Goal: Information Seeking & Learning: Learn about a topic

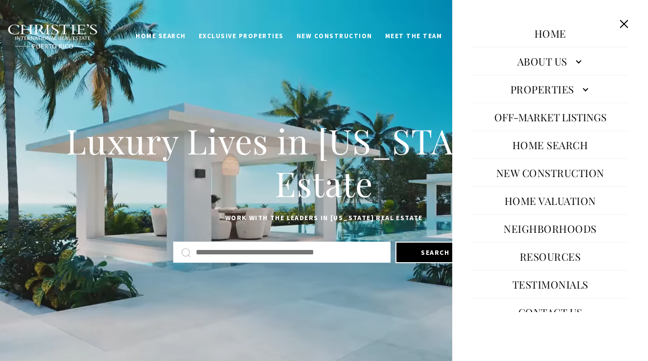
click at [578, 84] on link "Properties" at bounding box center [550, 88] width 157 height 23
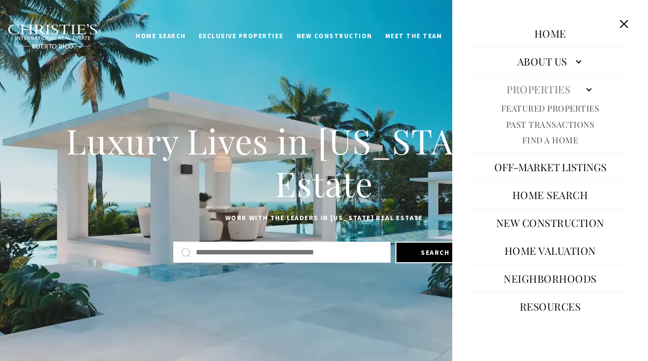
click at [580, 107] on link "Featured Properties" at bounding box center [550, 108] width 98 height 11
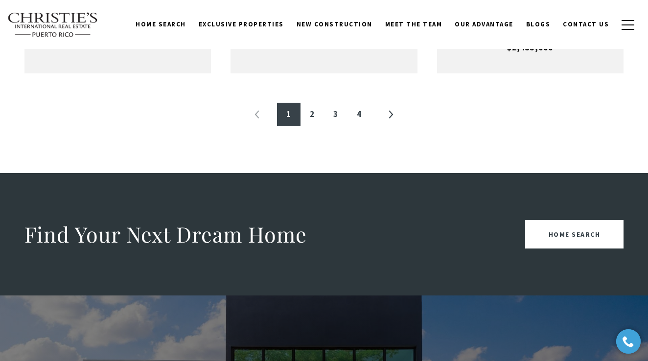
scroll to position [1185, 0]
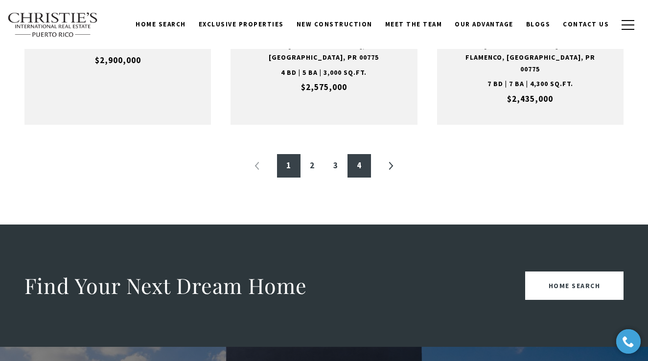
click at [360, 154] on link "4" at bounding box center [359, 165] width 23 height 23
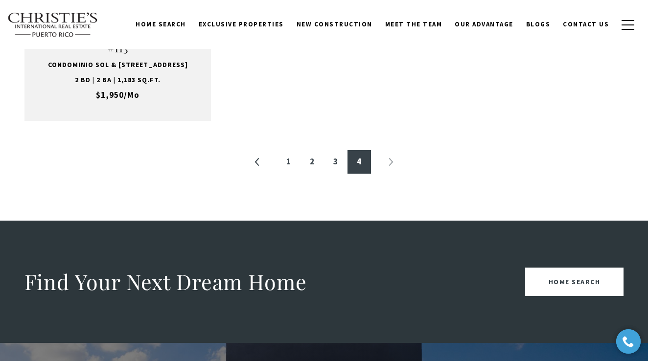
scroll to position [294, 0]
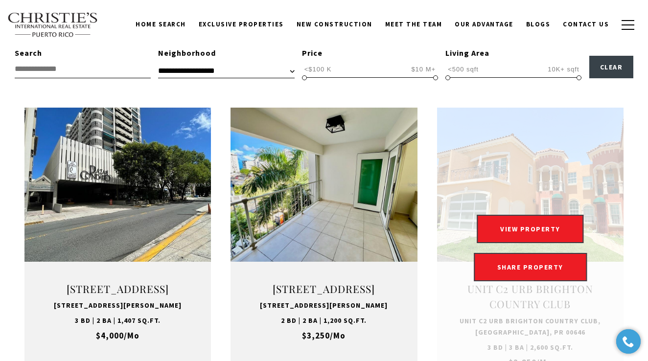
click at [475, 196] on link at bounding box center [530, 248] width 187 height 281
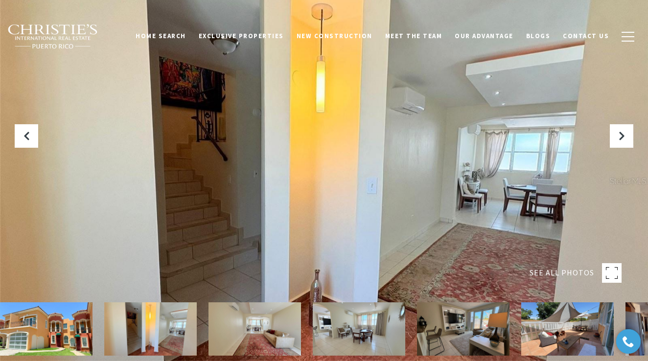
click at [44, 333] on img at bounding box center [46, 329] width 93 height 53
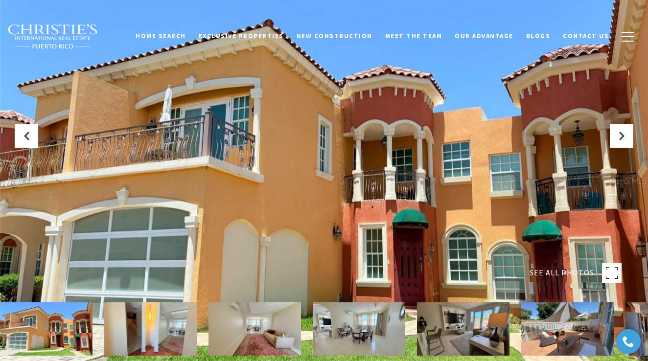
click at [616, 272] on rect at bounding box center [612, 273] width 20 height 20
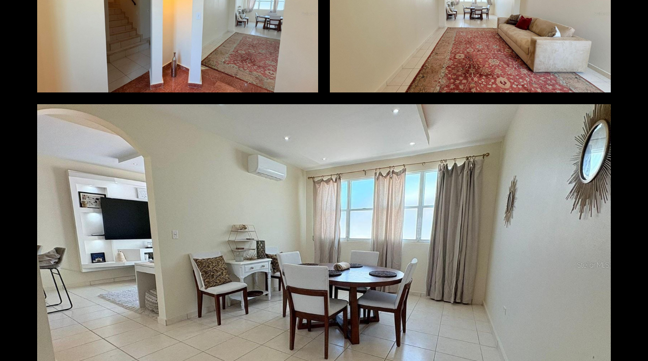
scroll to position [337, 0]
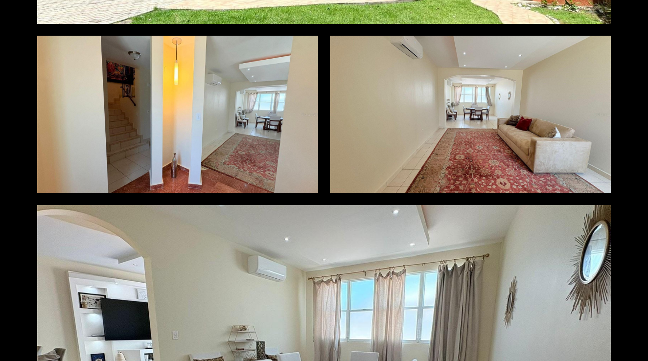
click at [494, 132] on div at bounding box center [470, 114] width 281 height 157
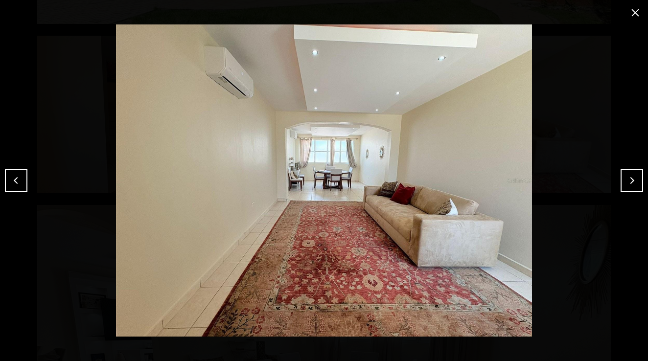
click at [625, 178] on button "Next" at bounding box center [632, 180] width 23 height 23
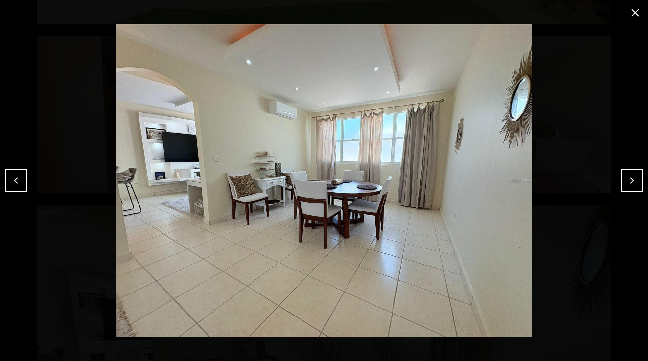
click at [626, 185] on button "Next" at bounding box center [632, 180] width 23 height 23
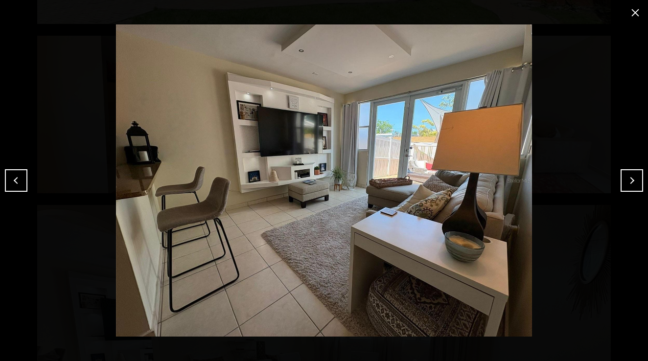
click at [626, 170] on button "Next" at bounding box center [632, 180] width 23 height 23
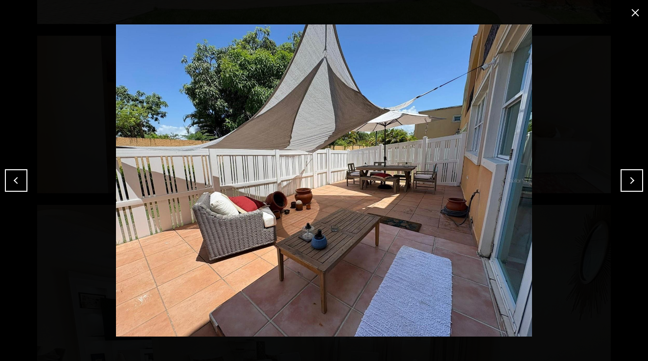
click at [631, 180] on button "Next" at bounding box center [632, 180] width 23 height 23
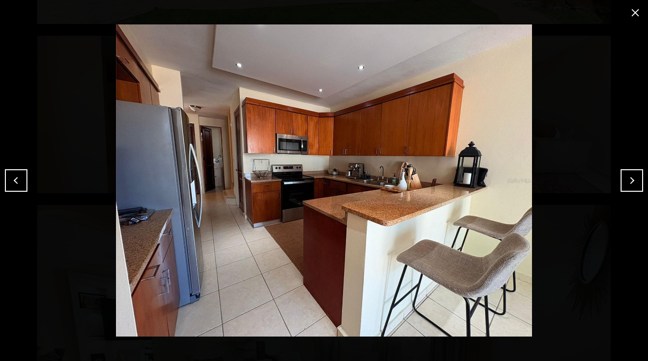
click at [631, 180] on button "Next" at bounding box center [632, 180] width 23 height 23
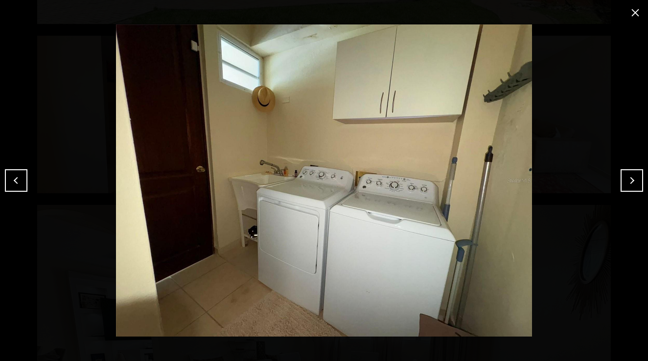
click at [8, 184] on button "Previous" at bounding box center [16, 180] width 23 height 23
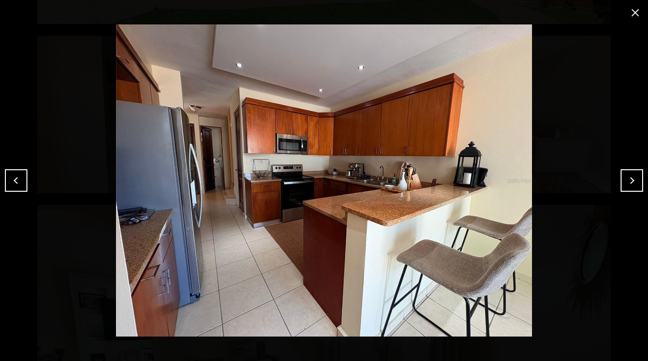
click at [627, 181] on button "Next" at bounding box center [632, 180] width 23 height 23
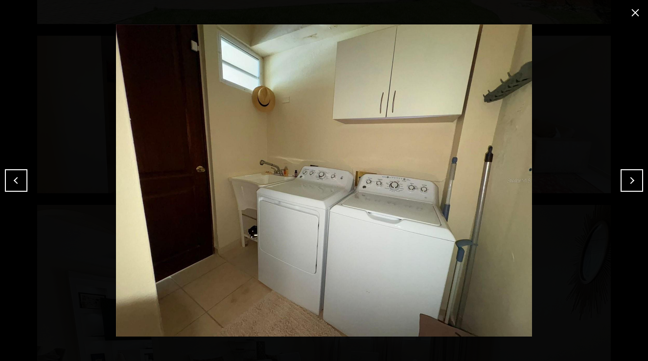
click at [627, 181] on button "Next" at bounding box center [632, 180] width 23 height 23
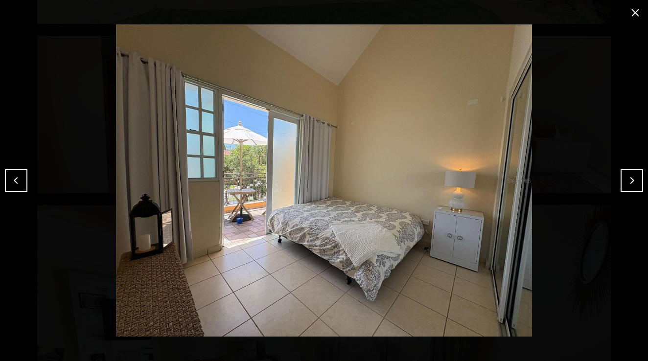
click at [627, 181] on button "Next" at bounding box center [632, 180] width 23 height 23
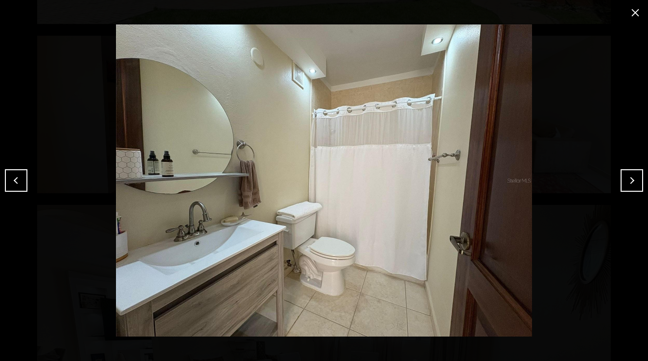
click at [627, 181] on button "Next" at bounding box center [632, 180] width 23 height 23
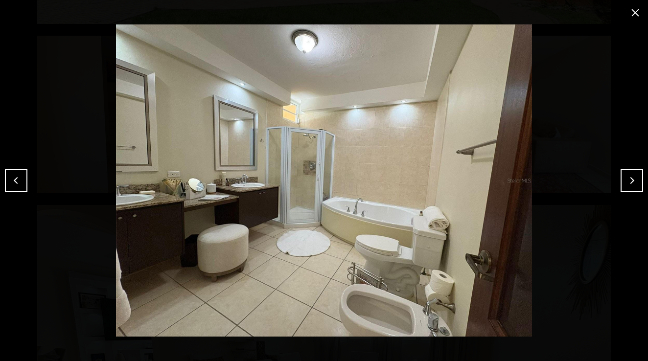
click at [627, 181] on button "Next" at bounding box center [632, 180] width 23 height 23
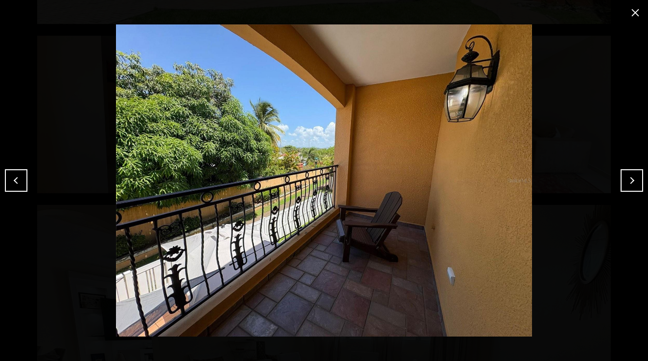
click at [18, 175] on button "Previous" at bounding box center [16, 180] width 23 height 23
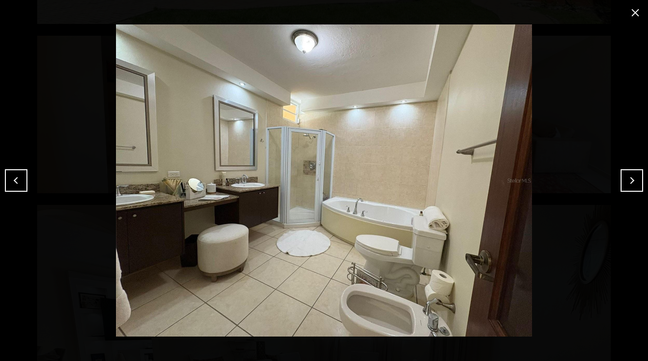
click at [633, 186] on button "Next" at bounding box center [632, 180] width 23 height 23
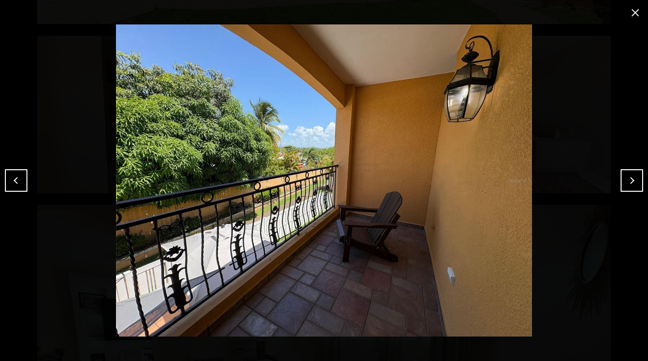
click at [633, 186] on button "Next" at bounding box center [632, 180] width 23 height 23
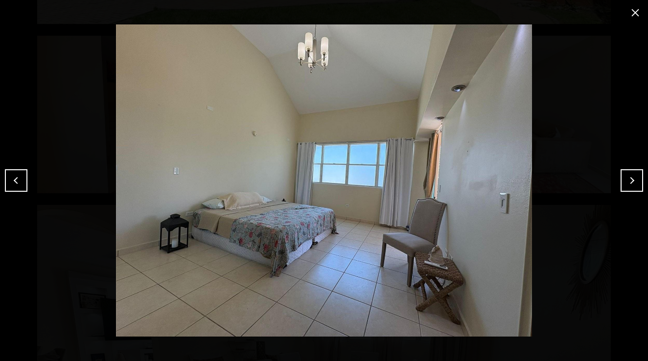
click at [633, 186] on button "Next" at bounding box center [632, 180] width 23 height 23
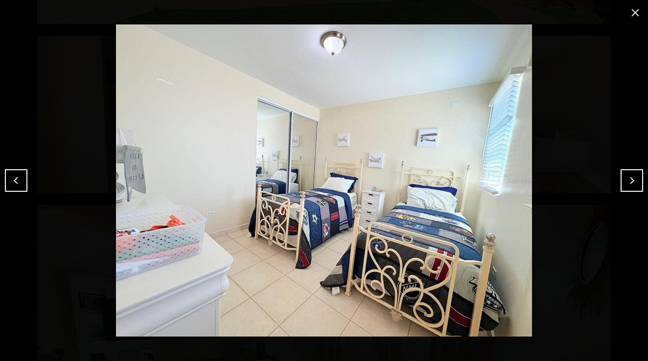
click at [633, 186] on button "Next" at bounding box center [632, 180] width 23 height 23
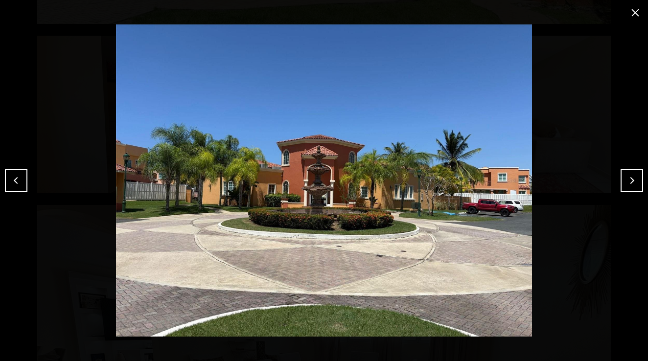
click at [14, 179] on button "Previous" at bounding box center [16, 180] width 23 height 23
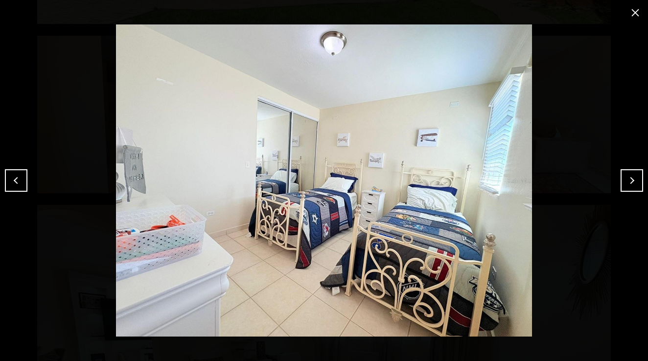
click at [631, 187] on button "Next" at bounding box center [632, 180] width 23 height 23
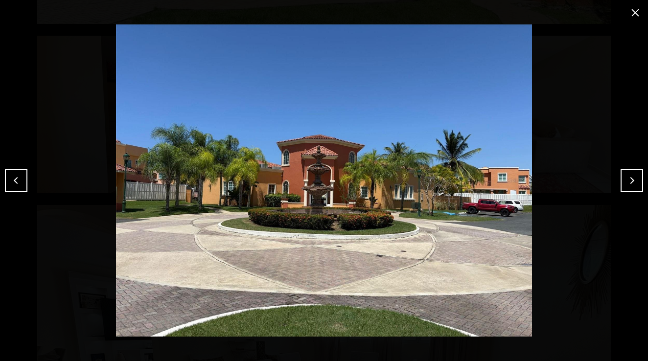
click at [631, 187] on button "Next" at bounding box center [632, 180] width 23 height 23
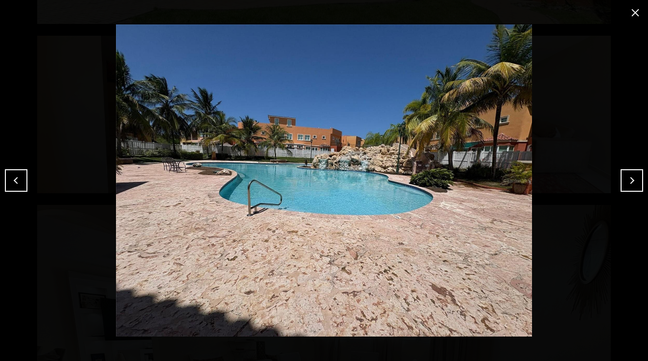
click at [631, 187] on button "Next" at bounding box center [632, 180] width 23 height 23
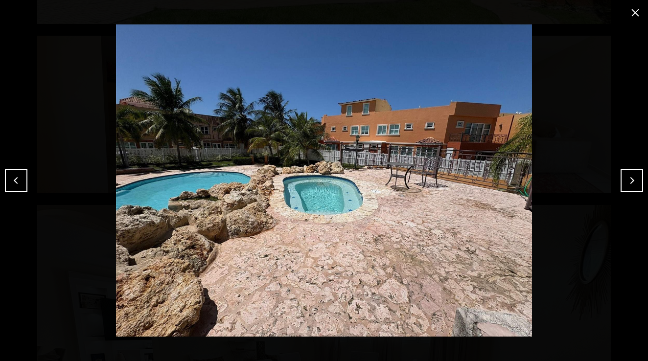
click at [631, 187] on button "Next" at bounding box center [632, 180] width 23 height 23
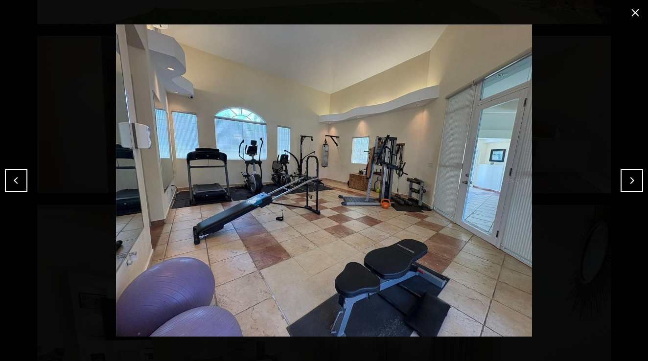
click at [12, 179] on button "Previous" at bounding box center [16, 180] width 23 height 23
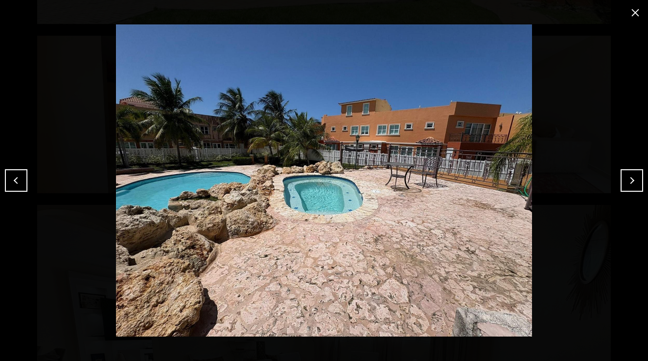
click at [12, 179] on button "Previous" at bounding box center [16, 180] width 23 height 23
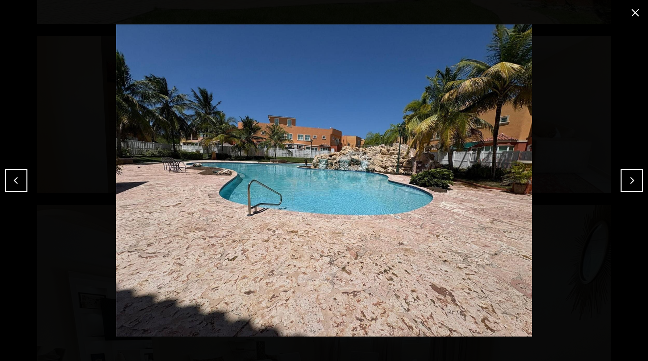
click at [23, 177] on button "Previous" at bounding box center [16, 180] width 23 height 23
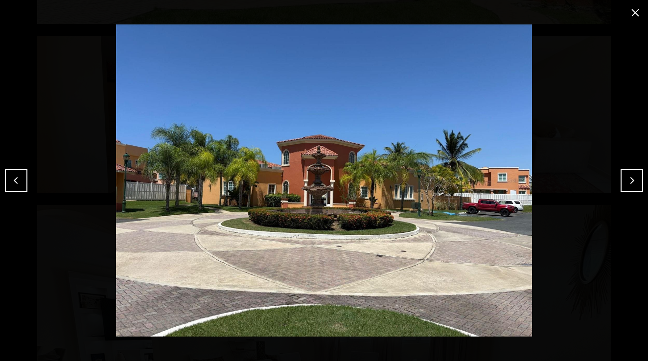
click at [23, 177] on button "Previous" at bounding box center [16, 180] width 23 height 23
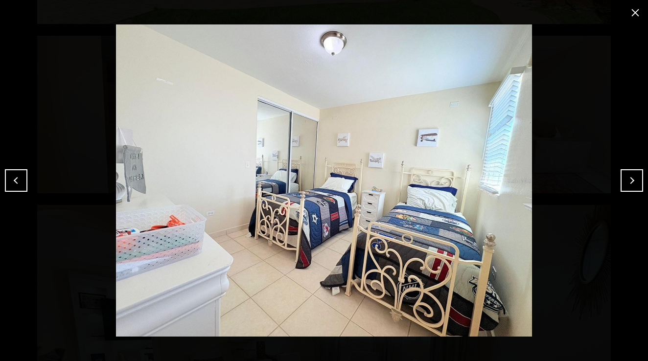
click at [23, 177] on button "Previous" at bounding box center [16, 180] width 23 height 23
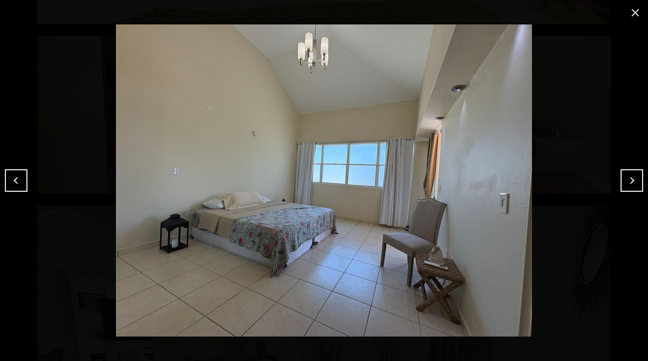
click at [23, 177] on button "Previous" at bounding box center [16, 180] width 23 height 23
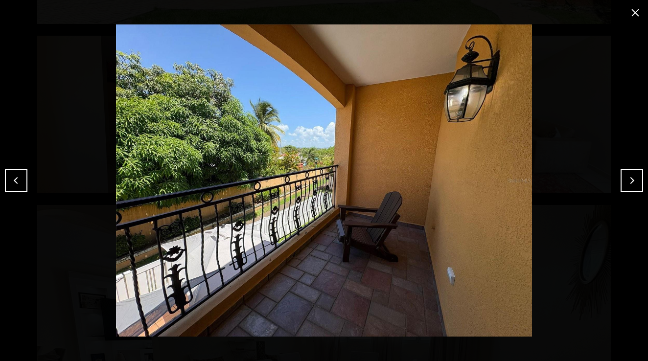
click at [23, 177] on button "Previous" at bounding box center [16, 180] width 23 height 23
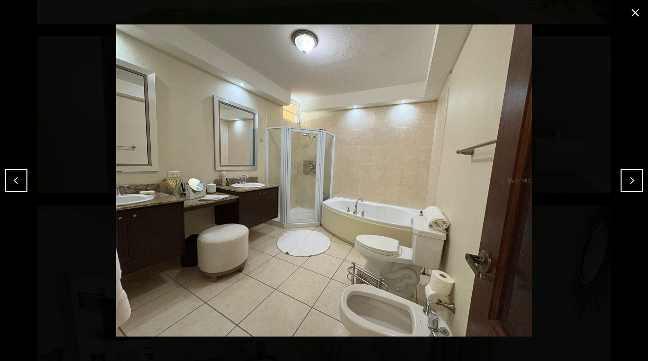
click at [23, 177] on button "Previous" at bounding box center [16, 180] width 23 height 23
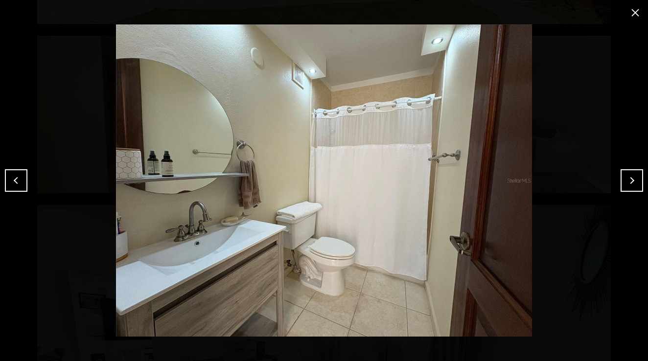
click at [23, 177] on button "Previous" at bounding box center [16, 180] width 23 height 23
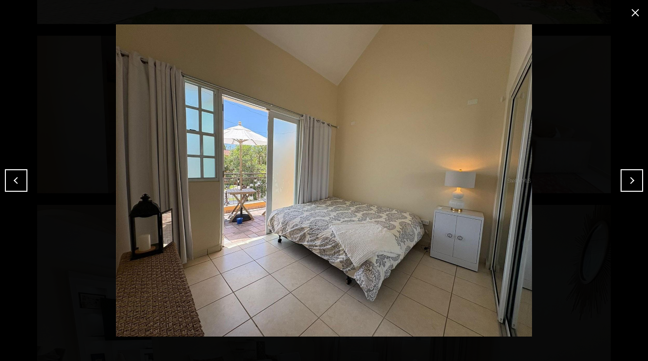
click at [23, 177] on button "Previous" at bounding box center [16, 180] width 23 height 23
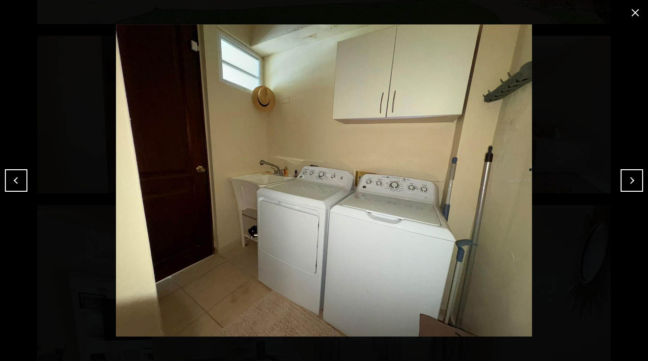
click at [23, 177] on button "Previous" at bounding box center [16, 180] width 23 height 23
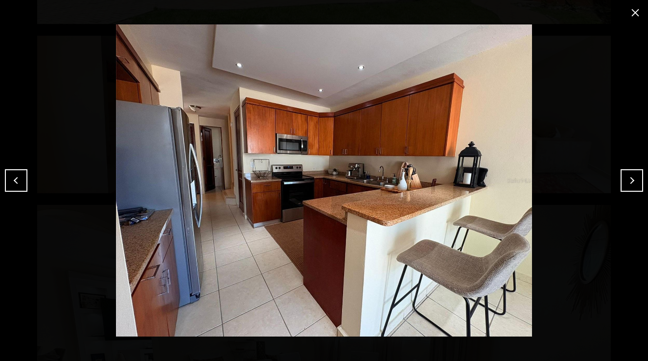
click at [23, 177] on button "Previous" at bounding box center [16, 180] width 23 height 23
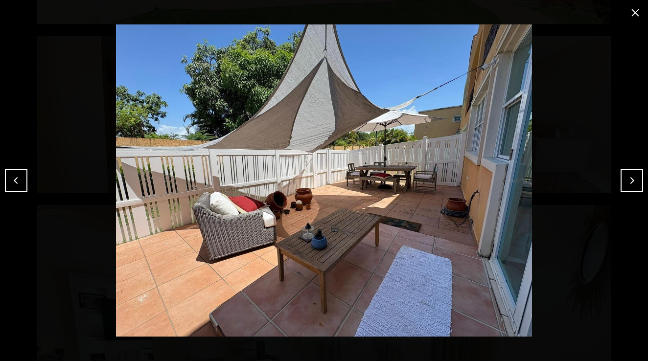
click at [23, 177] on button "Previous" at bounding box center [16, 180] width 23 height 23
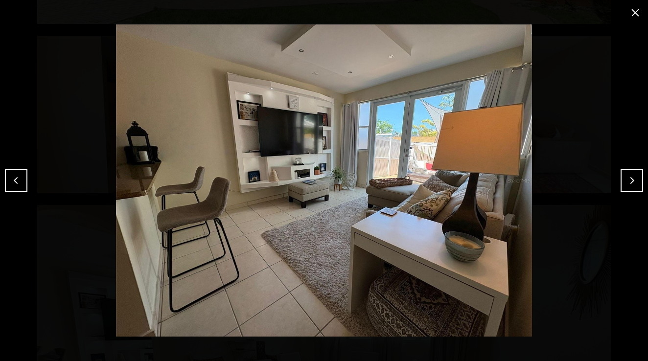
click at [23, 177] on button "Previous" at bounding box center [16, 180] width 23 height 23
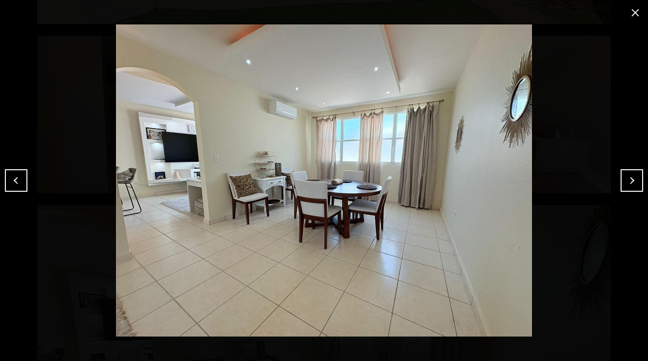
click at [23, 177] on button "Previous" at bounding box center [16, 180] width 23 height 23
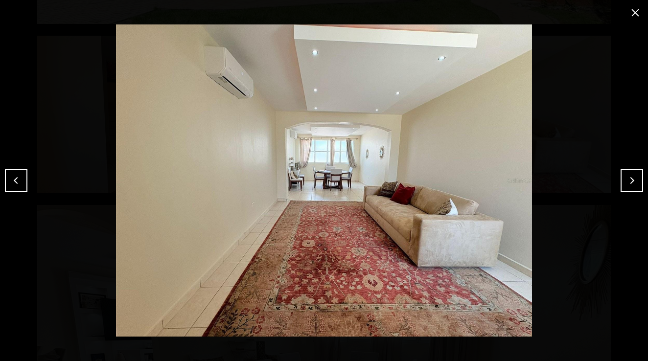
click at [23, 177] on button "Previous" at bounding box center [16, 180] width 23 height 23
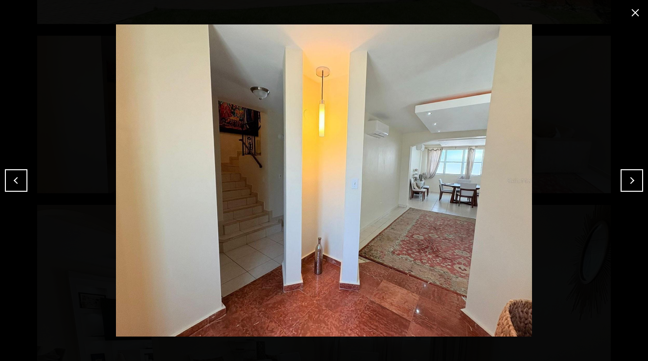
click at [23, 177] on button "Previous" at bounding box center [16, 180] width 23 height 23
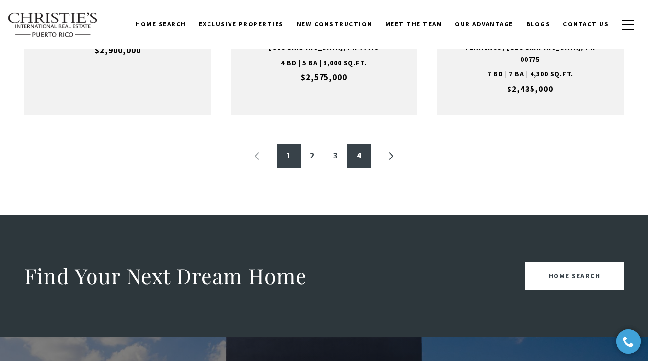
click at [352, 144] on link "4" at bounding box center [359, 155] width 23 height 23
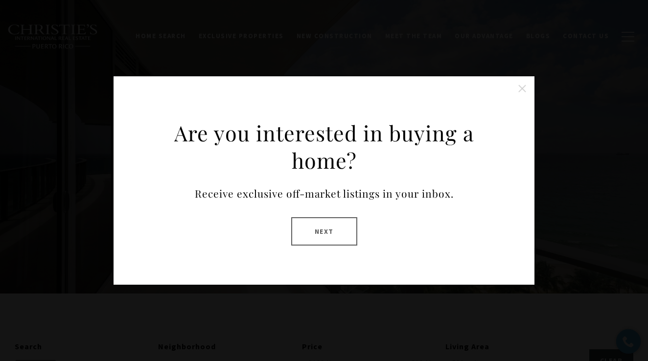
click at [515, 93] on button at bounding box center [523, 89] width 20 height 20
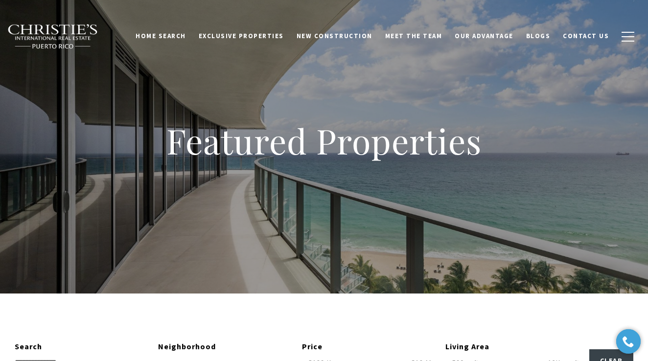
click at [521, 92] on div "Featured Properties" at bounding box center [324, 147] width 648 height 294
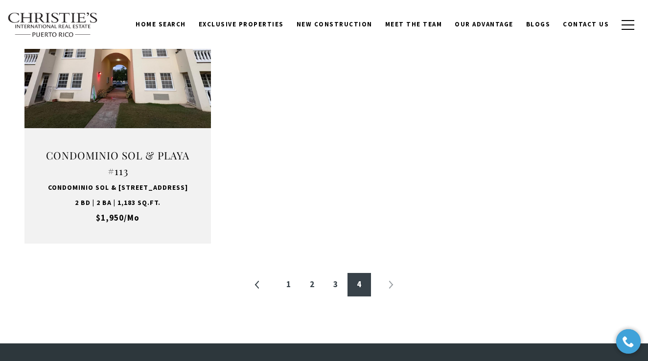
scroll to position [1062, 0]
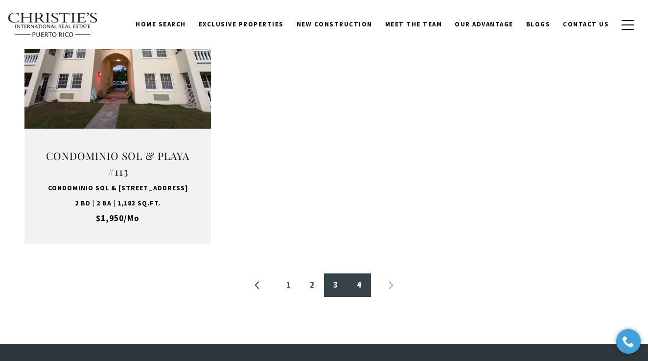
click at [335, 286] on link "3" at bounding box center [335, 285] width 23 height 23
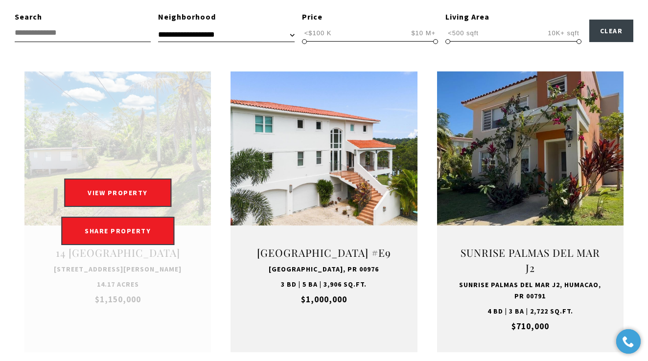
scroll to position [334, 0]
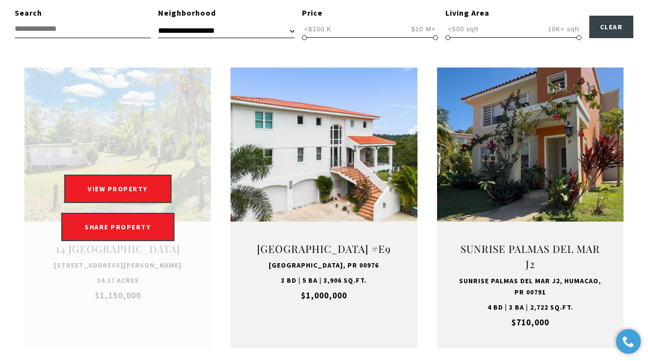
click at [134, 129] on link at bounding box center [117, 208] width 187 height 281
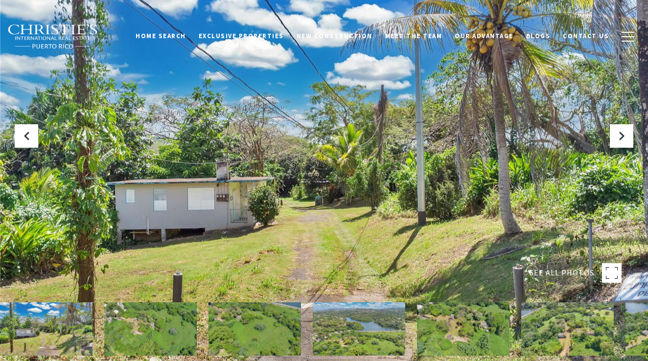
click at [613, 137] on button at bounding box center [621, 135] width 23 height 23
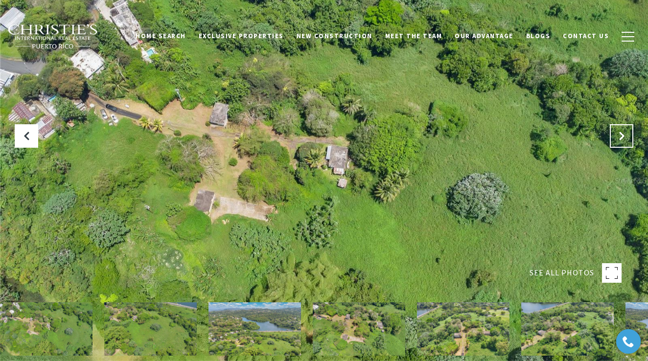
click at [618, 137] on icon at bounding box center [622, 136] width 10 height 10
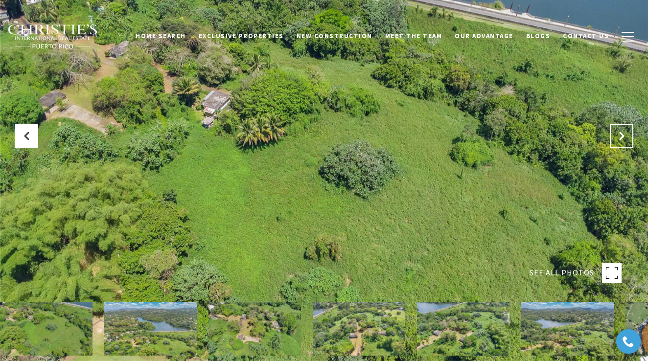
click at [618, 137] on icon at bounding box center [622, 136] width 10 height 10
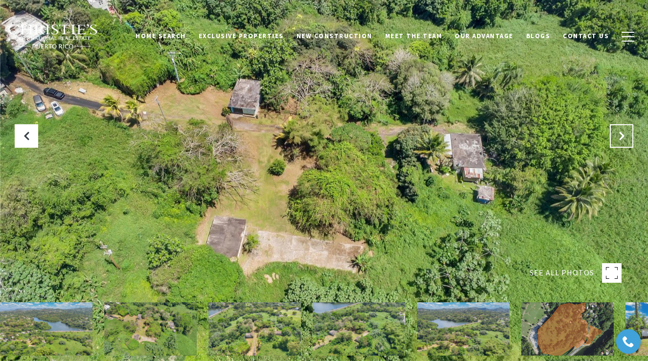
click at [612, 132] on button at bounding box center [621, 135] width 23 height 23
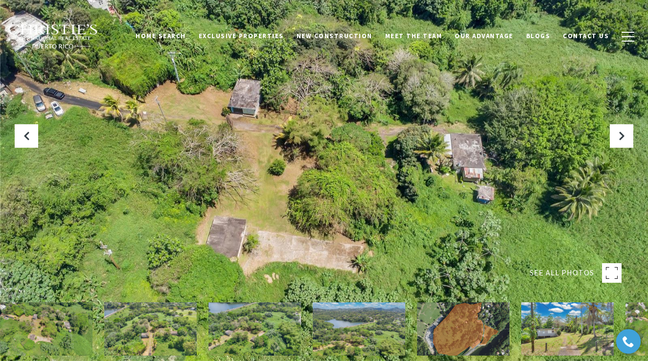
click at [156, 333] on img at bounding box center [150, 329] width 93 height 53
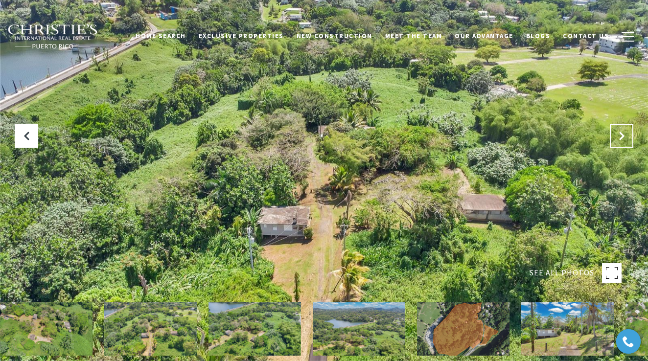
click at [628, 134] on button at bounding box center [621, 135] width 23 height 23
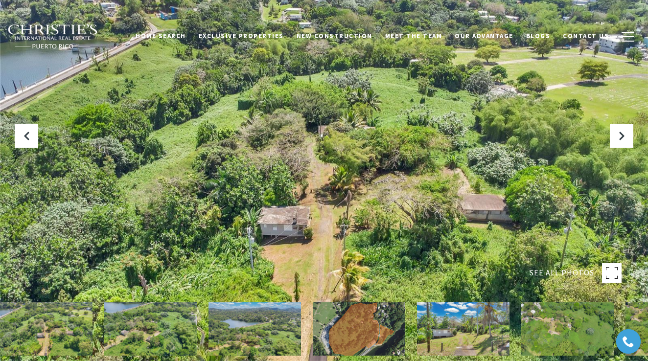
click at [137, 330] on img at bounding box center [150, 329] width 93 height 53
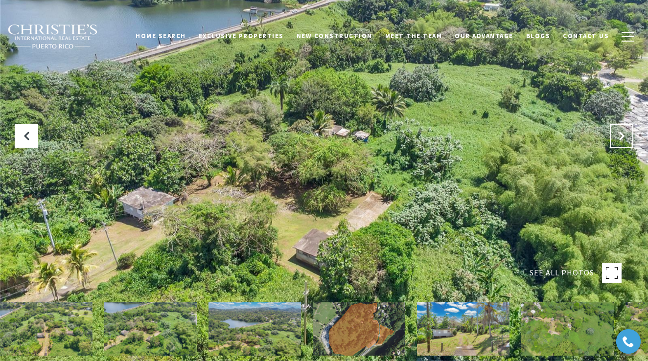
click at [631, 135] on button at bounding box center [621, 135] width 23 height 23
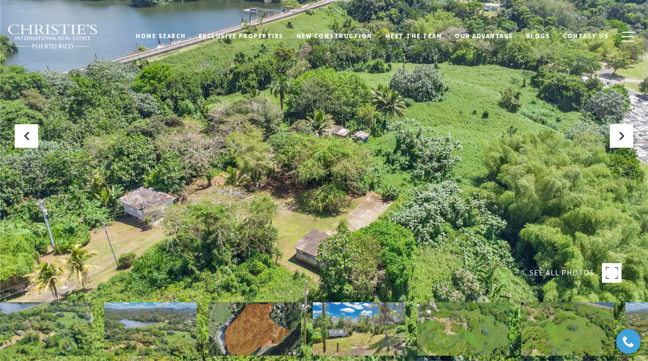
click at [244, 324] on img at bounding box center [255, 329] width 93 height 53
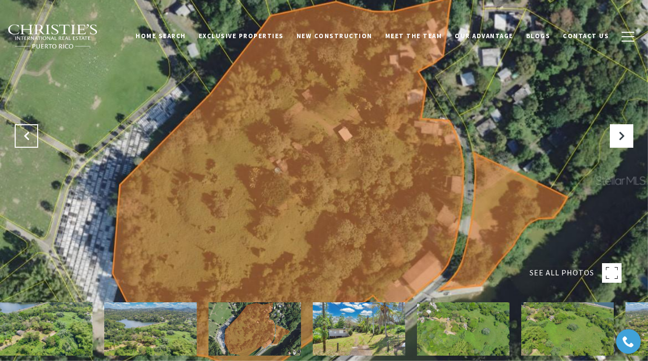
click at [26, 140] on icon at bounding box center [27, 136] width 10 height 10
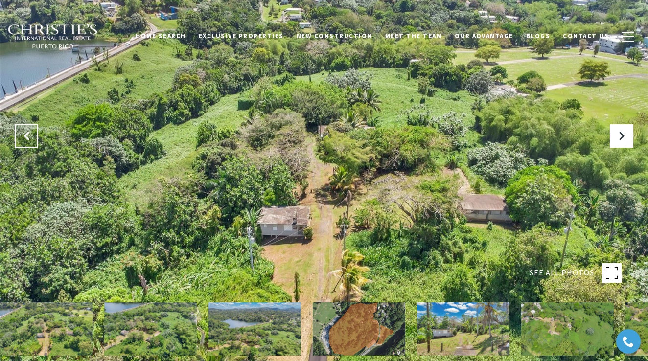
click at [26, 140] on icon at bounding box center [27, 136] width 10 height 10
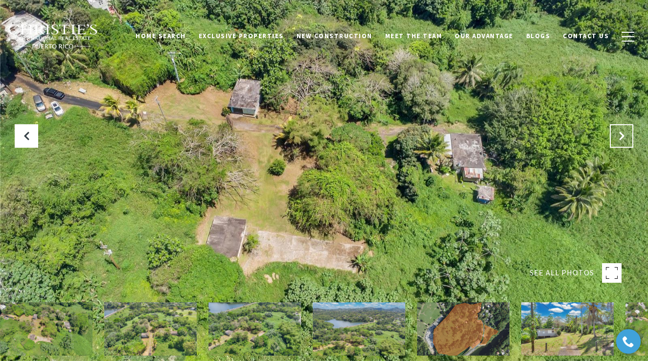
click at [622, 131] on icon at bounding box center [622, 136] width 10 height 10
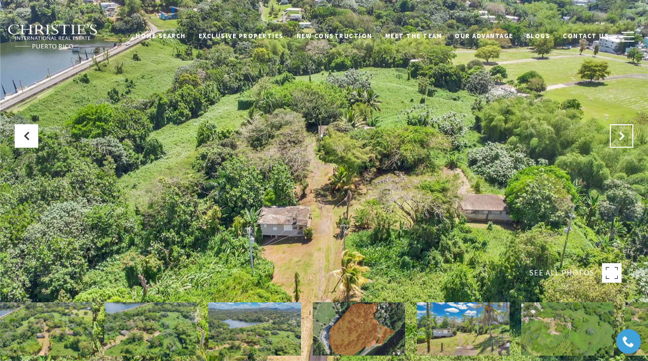
click at [622, 131] on icon at bounding box center [622, 136] width 10 height 10
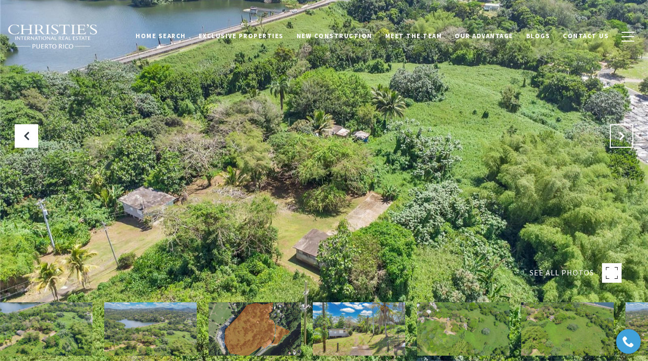
click at [617, 129] on button at bounding box center [621, 135] width 23 height 23
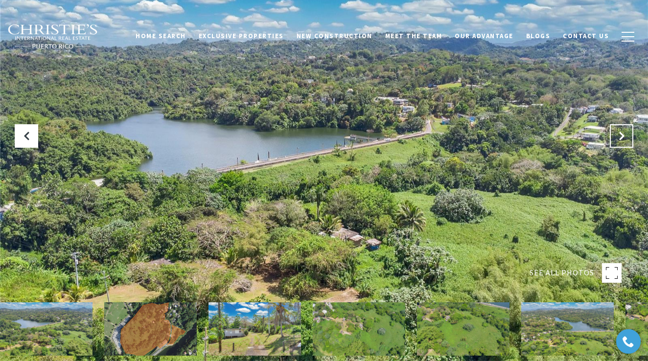
click at [617, 129] on button at bounding box center [621, 135] width 23 height 23
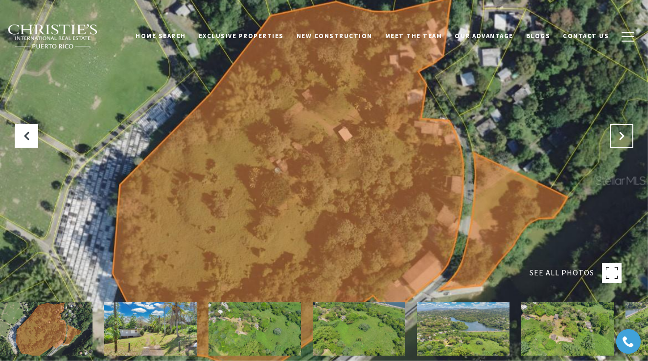
click at [617, 129] on button at bounding box center [621, 135] width 23 height 23
